Goal: Task Accomplishment & Management: Use online tool/utility

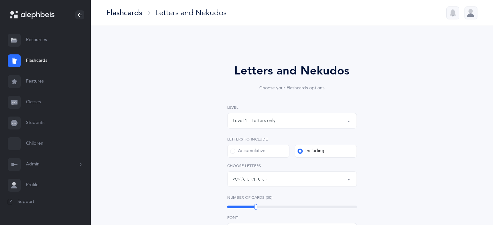
select select "81"
select select "single"
click at [31, 103] on link "Classes" at bounding box center [45, 102] width 91 height 21
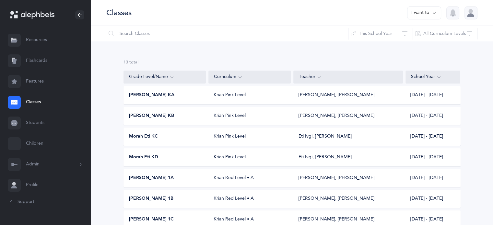
click at [149, 93] on span "[PERSON_NAME] KA" at bounding box center [151, 95] width 45 height 6
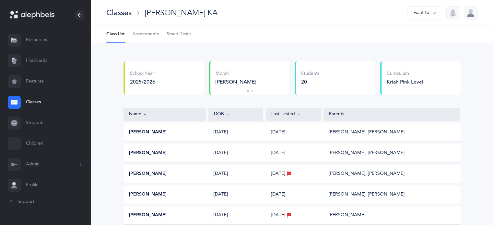
click at [178, 36] on span "Smart Tests" at bounding box center [179, 34] width 24 height 6
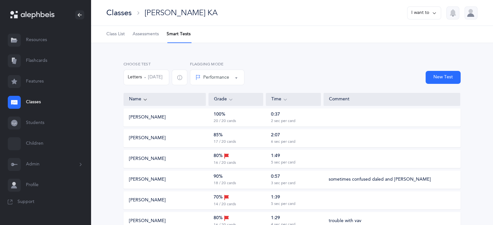
click at [244, 76] on button "Performance" at bounding box center [217, 78] width 54 height 16
click at [275, 66] on div "New Test" at bounding box center [354, 75] width 216 height 29
click at [244, 77] on button "Performance" at bounding box center [217, 78] width 54 height 16
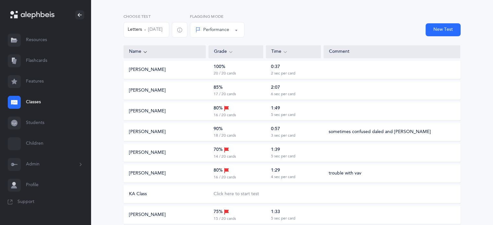
scroll to position [50, 0]
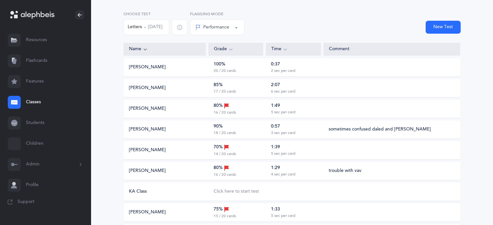
click at [284, 48] on icon at bounding box center [285, 49] width 5 height 7
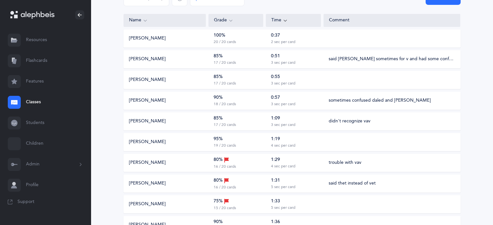
scroll to position [44, 0]
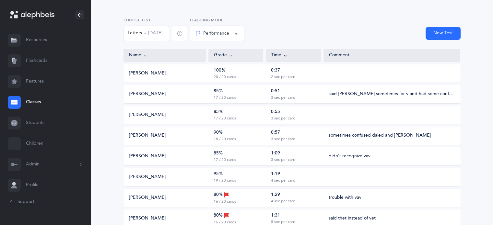
click at [232, 55] on icon at bounding box center [230, 55] width 5 height 7
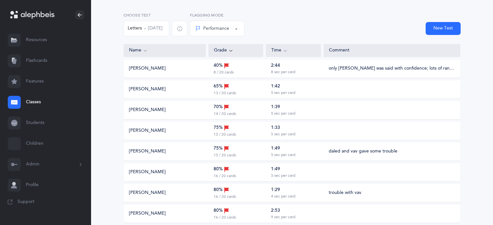
scroll to position [0, 0]
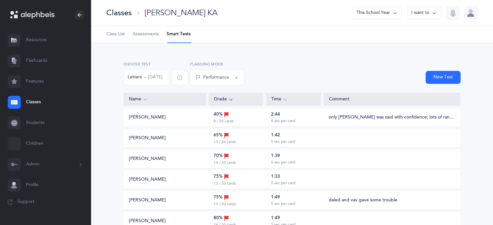
click at [124, 14] on div "Classes" at bounding box center [118, 12] width 25 height 11
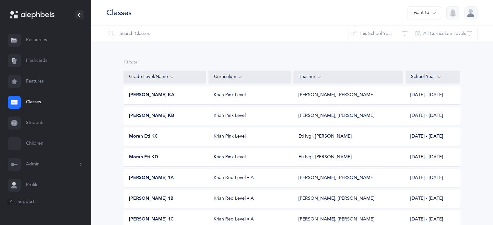
click at [144, 114] on span "[PERSON_NAME] KB" at bounding box center [151, 116] width 45 height 6
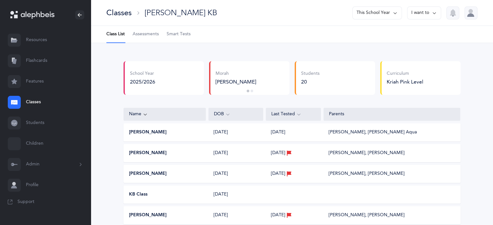
click at [177, 31] on span "Smart Tests" at bounding box center [179, 34] width 24 height 6
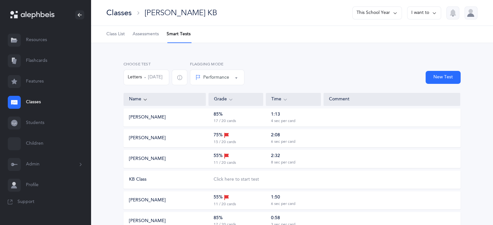
click at [244, 77] on button "Performance" at bounding box center [217, 78] width 54 height 16
click at [229, 98] on icon at bounding box center [230, 99] width 5 height 7
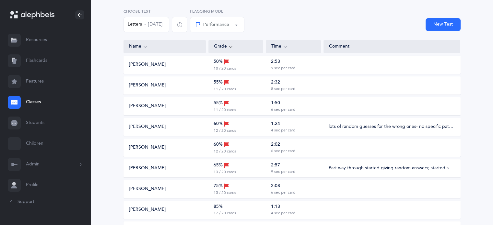
scroll to position [59, 0]
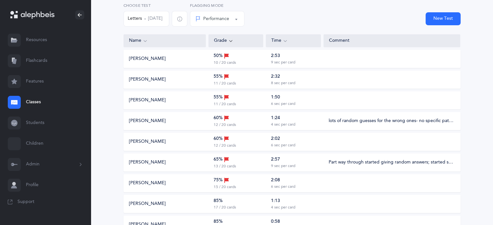
click at [215, 162] on div "65%" at bounding box center [222, 159] width 16 height 7
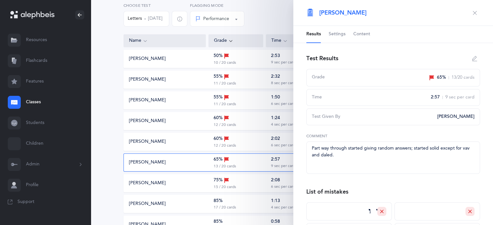
click at [191, 163] on div "[PERSON_NAME]" at bounding box center [165, 162] width 82 height 6
click at [472, 12] on icon "button" at bounding box center [474, 12] width 5 height 5
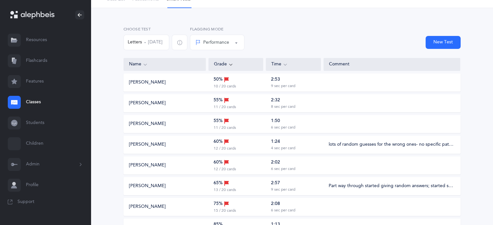
scroll to position [0, 0]
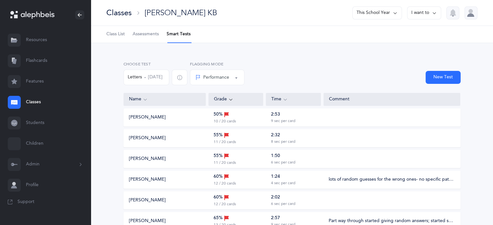
click at [118, 14] on div "Classes" at bounding box center [118, 12] width 25 height 11
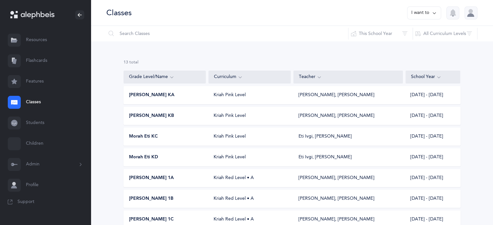
click at [154, 95] on span "[PERSON_NAME] KA" at bounding box center [151, 95] width 45 height 6
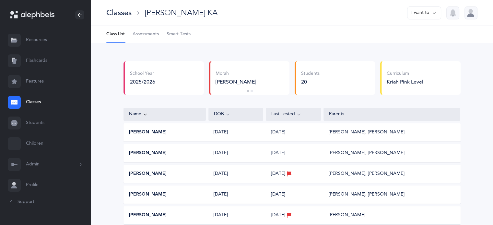
click at [181, 37] on span "Smart Tests" at bounding box center [179, 34] width 24 height 6
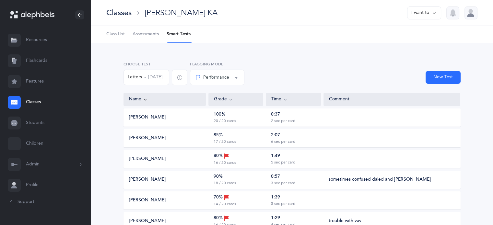
click at [232, 99] on icon at bounding box center [230, 99] width 5 height 7
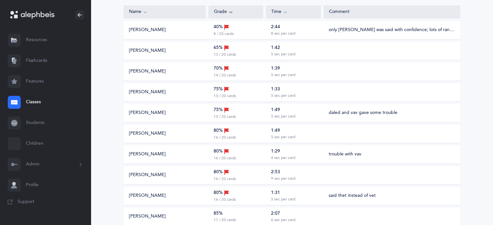
scroll to position [89, 0]
